Goal: Navigation & Orientation: Find specific page/section

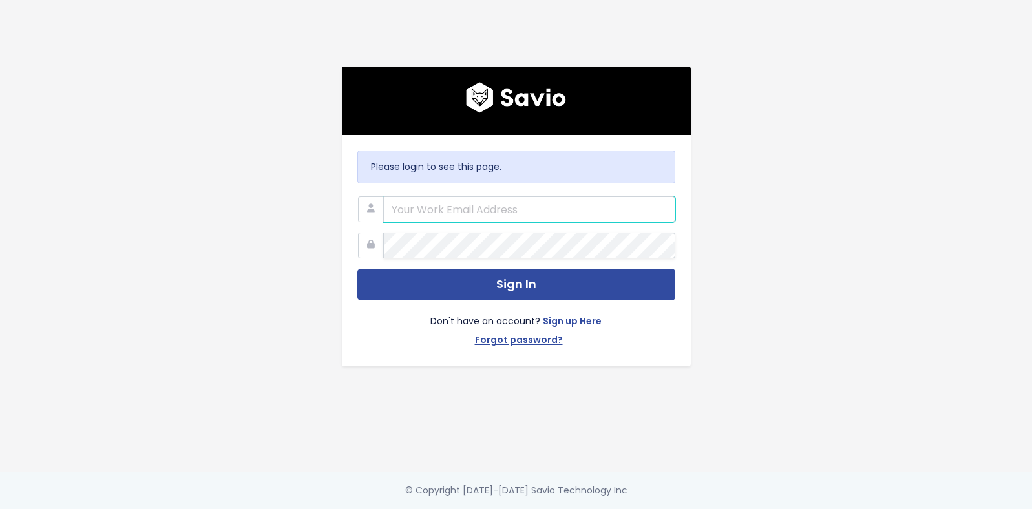
type input "[EMAIL_ADDRESS][DOMAIN_NAME]"
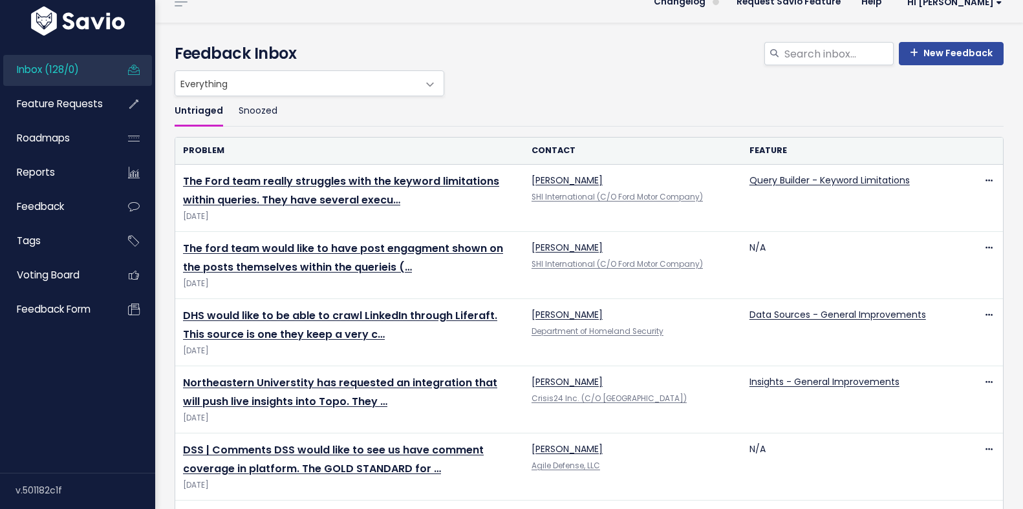
scroll to position [19, 0]
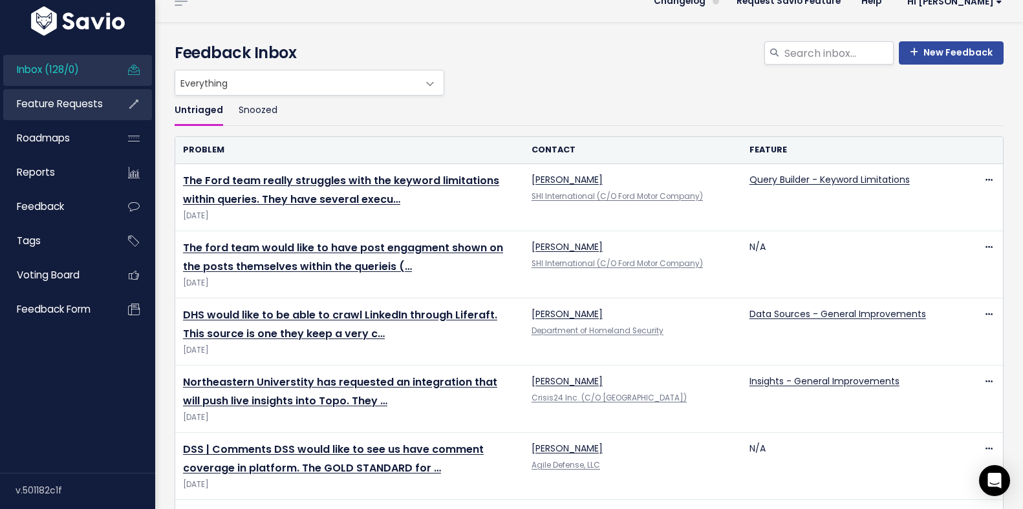
click at [57, 111] on link "Feature Requests" at bounding box center [55, 104] width 104 height 30
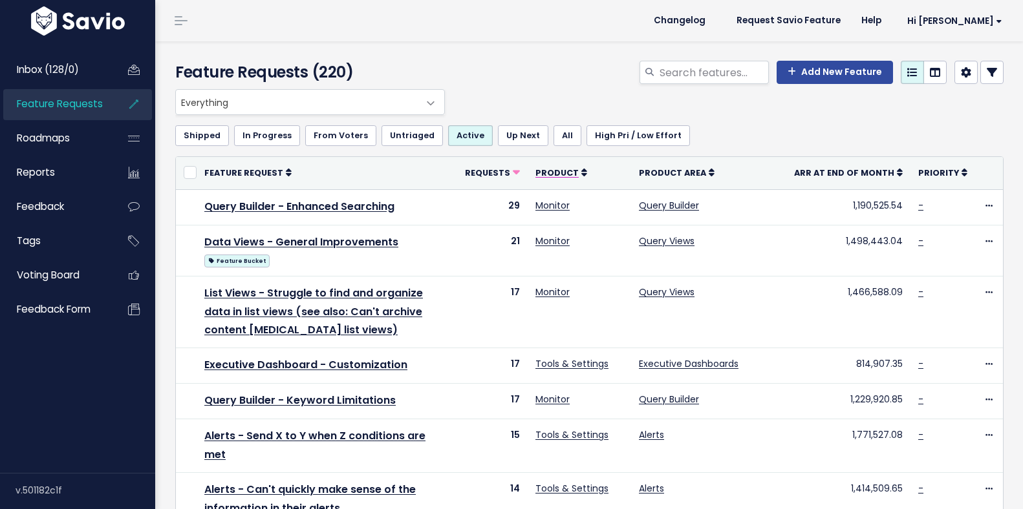
click at [581, 177] on icon at bounding box center [584, 172] width 6 height 9
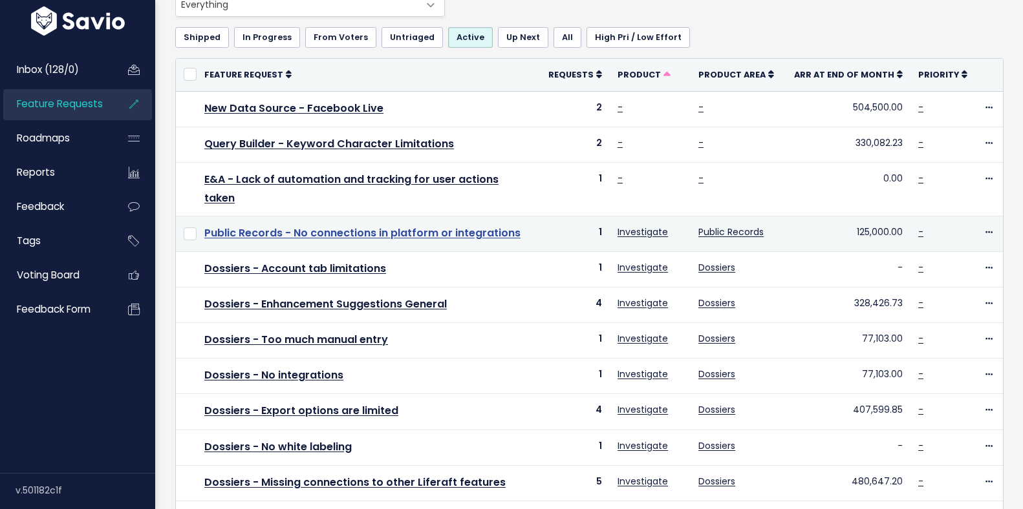
scroll to position [100, 0]
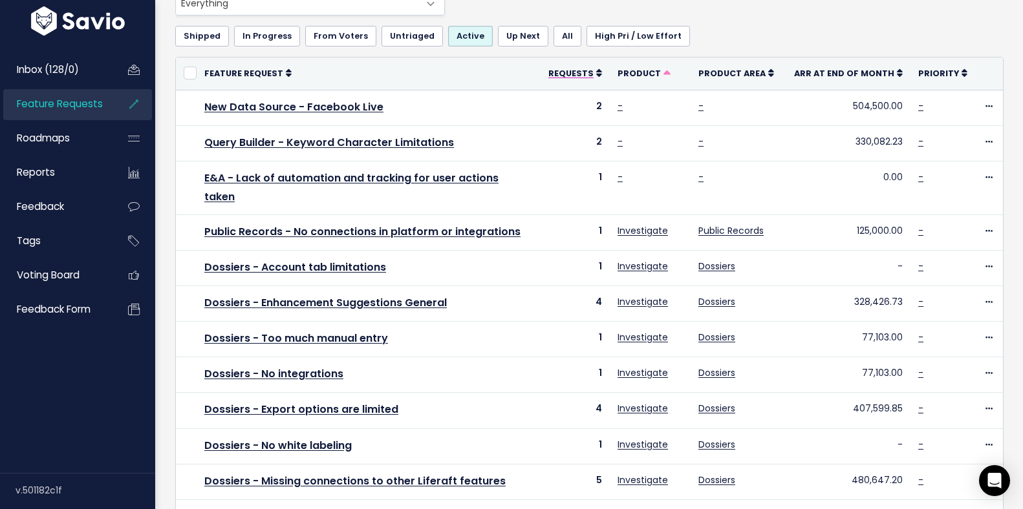
click at [579, 69] on span "Requests" at bounding box center [570, 73] width 45 height 11
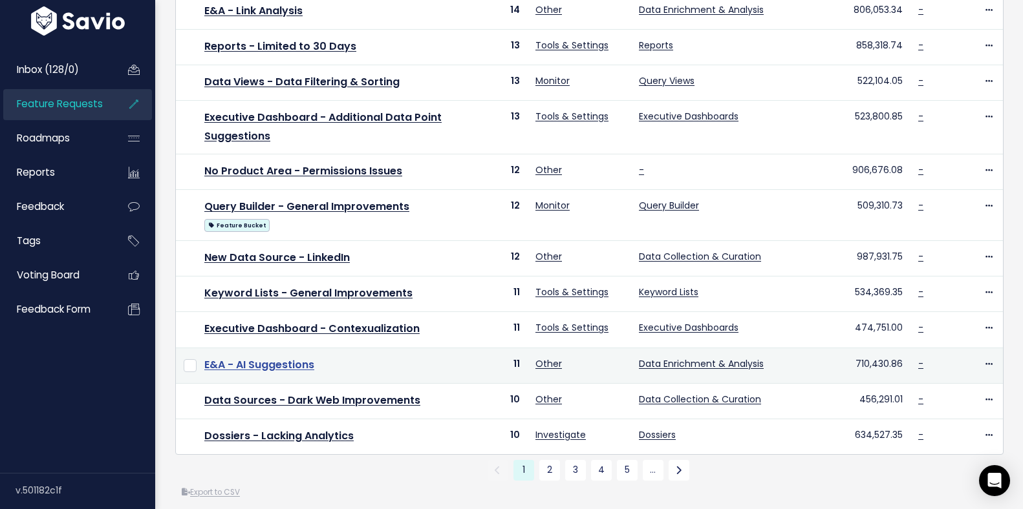
scroll to position [597, 0]
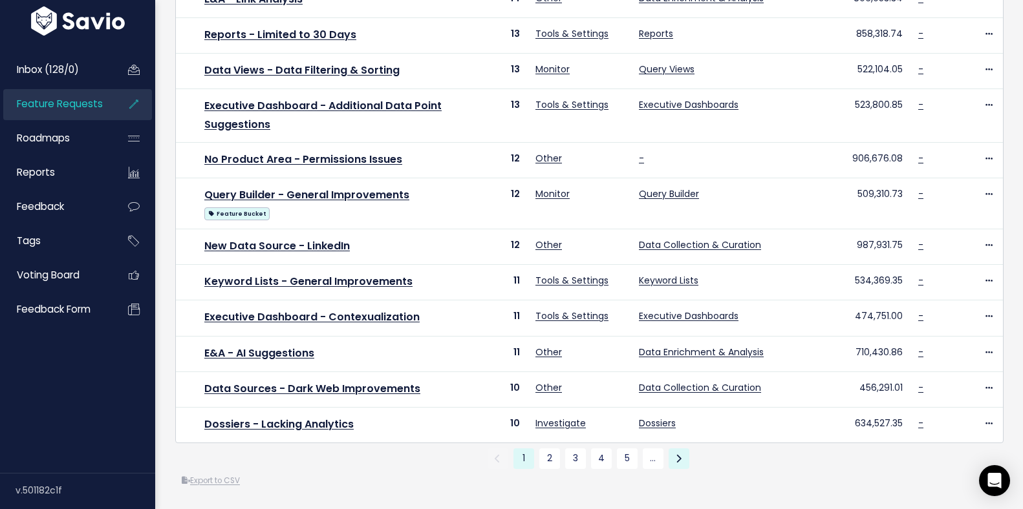
click at [675, 454] on icon at bounding box center [678, 458] width 6 height 9
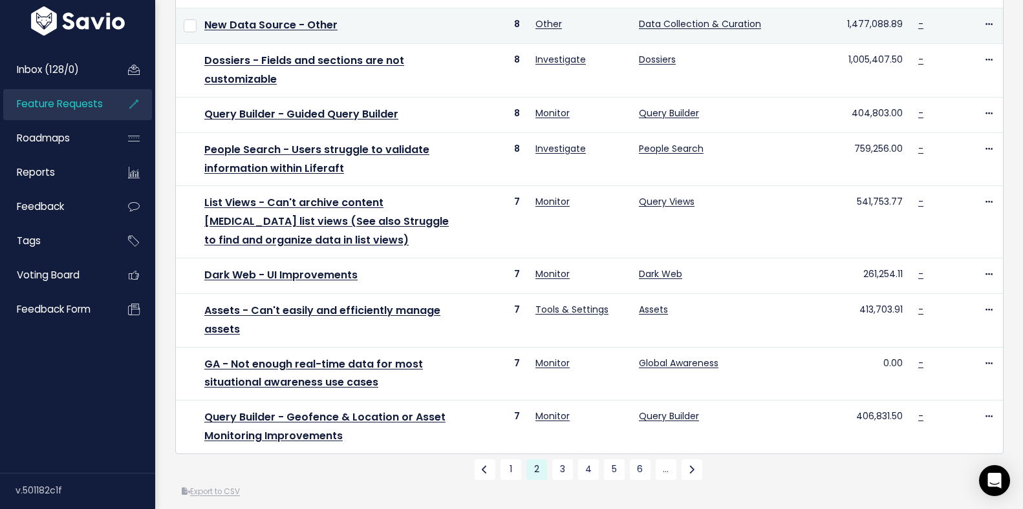
scroll to position [639, 0]
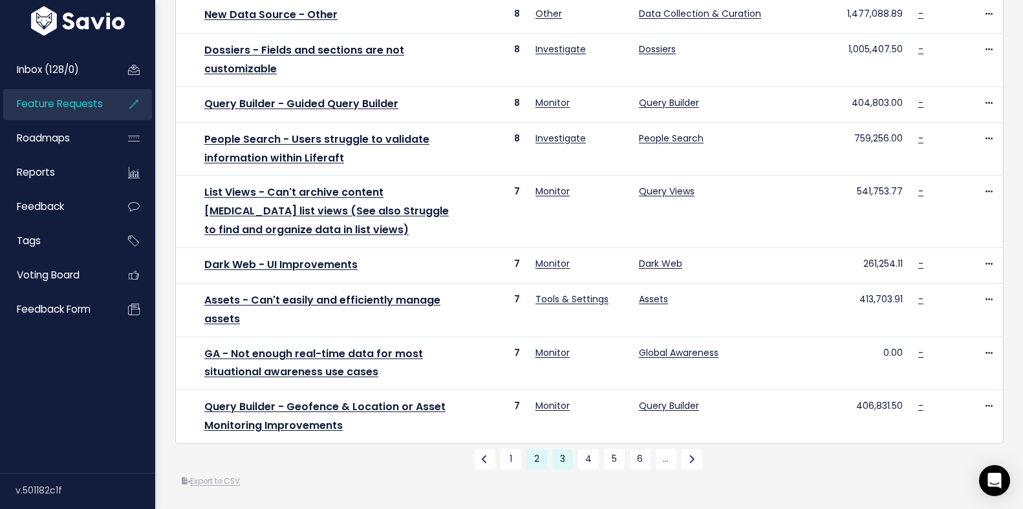
click at [561, 449] on link "3" at bounding box center [562, 459] width 21 height 21
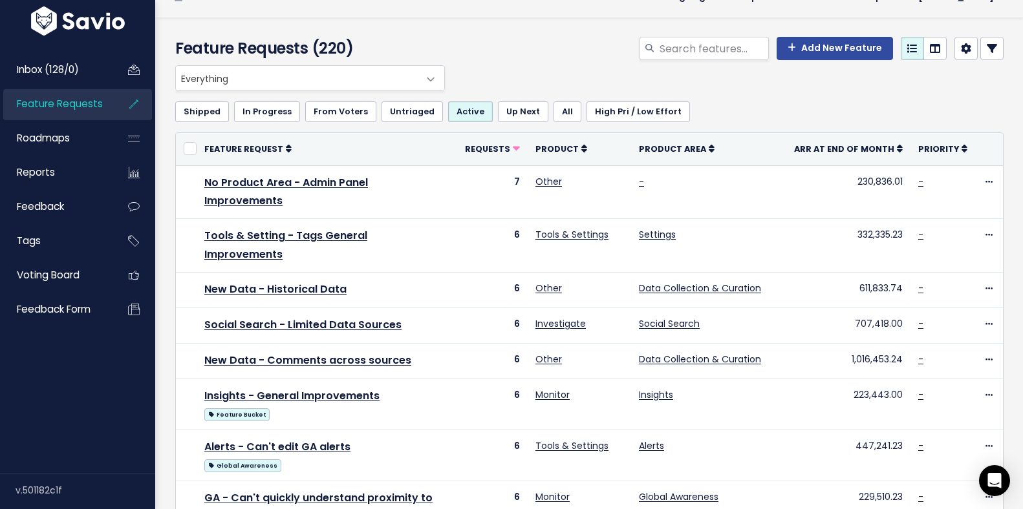
scroll to position [23, 0]
